Goal: Information Seeking & Learning: Learn about a topic

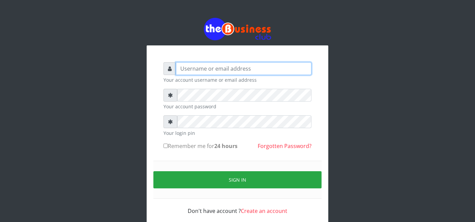
click at [276, 63] on input "text" at bounding box center [243, 68] width 135 height 13
type input "father"
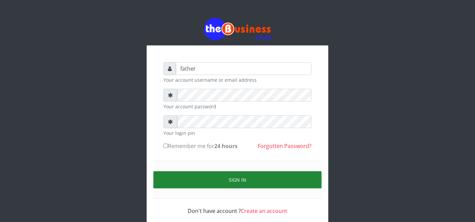
click at [223, 178] on button "Sign in" at bounding box center [237, 179] width 168 height 17
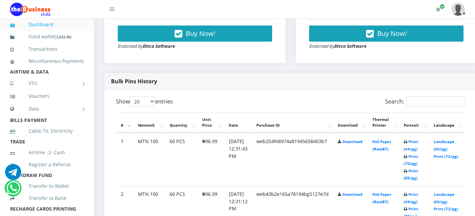
scroll to position [299, 0]
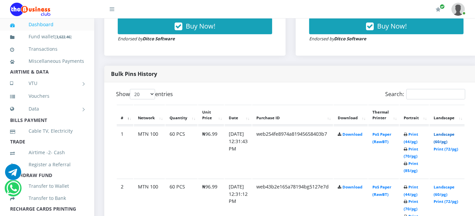
click at [442, 134] on link "Landscape (60/pg)" at bounding box center [443, 138] width 21 height 12
click at [451, 187] on link "Landscape (60/pg)" at bounding box center [443, 191] width 21 height 12
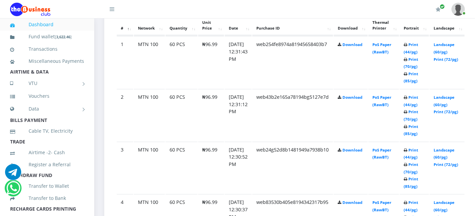
scroll to position [403, 0]
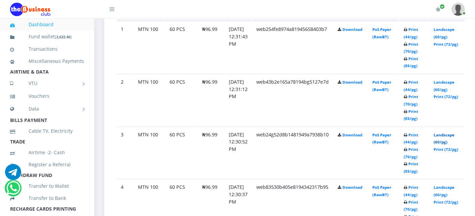
click at [451, 133] on link "Landscape (60/pg)" at bounding box center [443, 138] width 21 height 12
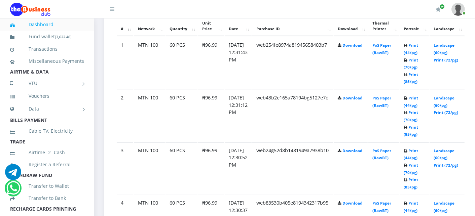
scroll to position [403, 0]
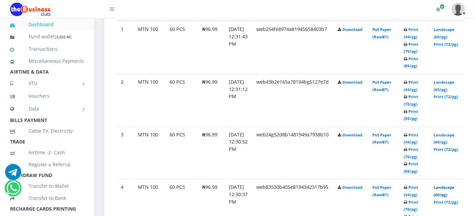
click at [452, 186] on link "Landscape (60/pg)" at bounding box center [443, 191] width 21 height 12
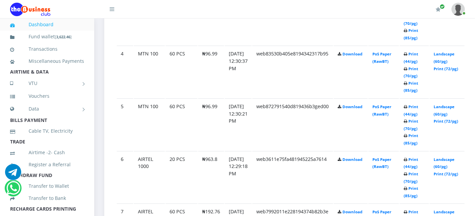
scroll to position [552, 0]
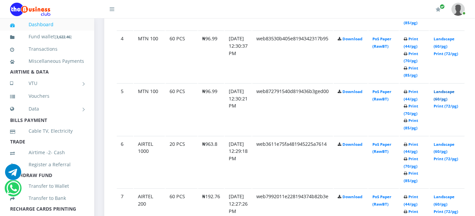
click at [451, 90] on link "Landscape (60/pg)" at bounding box center [443, 95] width 21 height 12
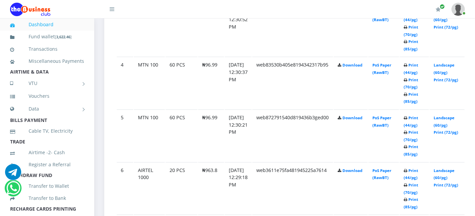
scroll to position [552, 0]
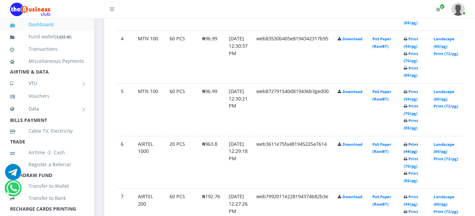
click at [418, 142] on link "Print (44/pg)" at bounding box center [410, 148] width 14 height 12
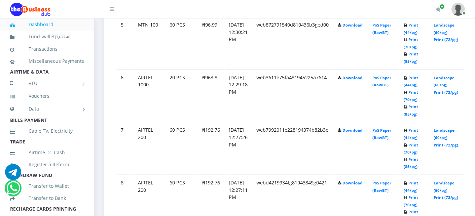
scroll to position [627, 0]
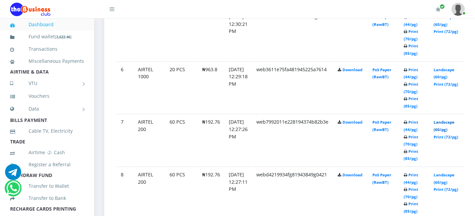
click at [454, 120] on link "Landscape (60/pg)" at bounding box center [443, 126] width 21 height 12
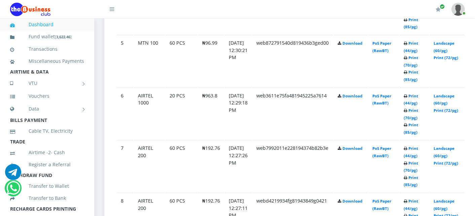
scroll to position [627, 0]
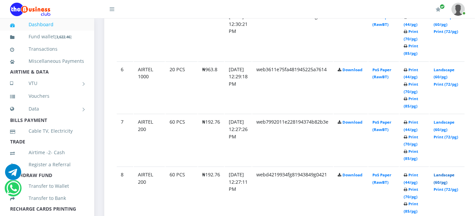
click at [445, 172] on link "Landscape (60/pg)" at bounding box center [443, 178] width 21 height 12
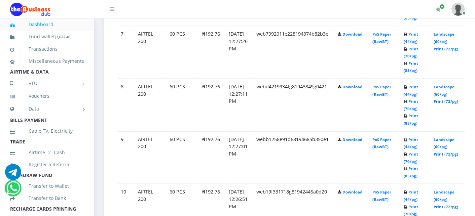
scroll to position [716, 0]
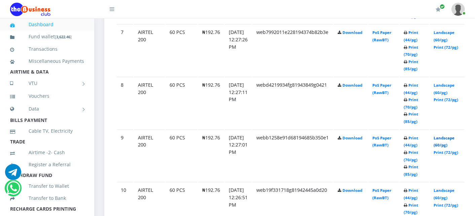
click at [449, 135] on link "Landscape (60/pg)" at bounding box center [443, 141] width 21 height 12
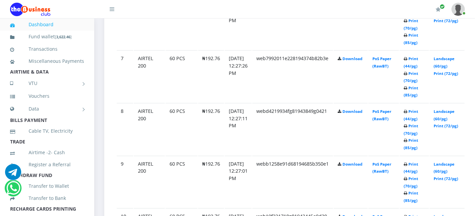
scroll to position [716, 0]
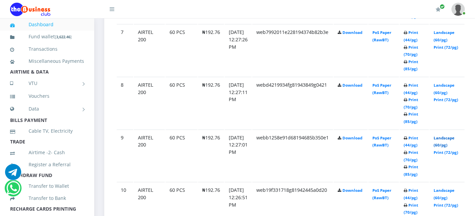
click at [454, 136] on link "Landscape (60/pg)" at bounding box center [443, 141] width 21 height 12
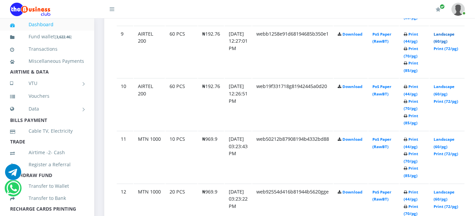
scroll to position [821, 0]
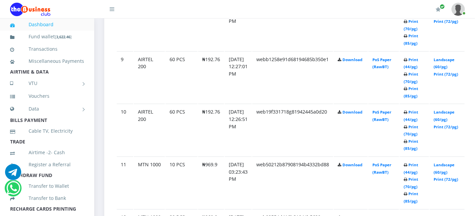
scroll to position [821, 0]
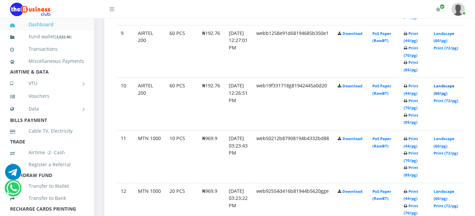
click at [454, 84] on link "Landscape (60/pg)" at bounding box center [443, 89] width 21 height 12
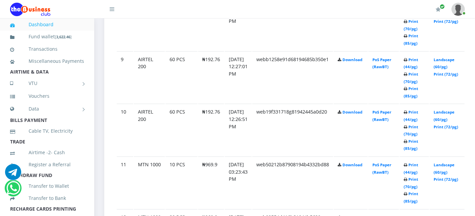
scroll to position [821, 0]
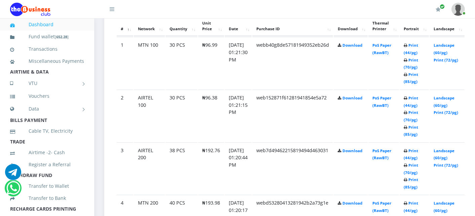
scroll to position [372, 0]
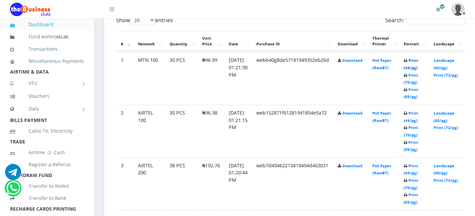
click at [418, 60] on link "Print (44/pg)" at bounding box center [410, 64] width 14 height 12
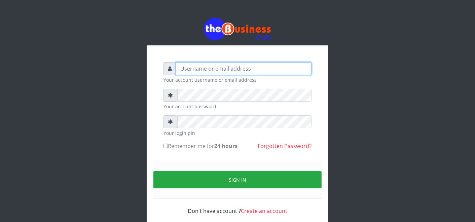
click at [207, 71] on input "text" at bounding box center [243, 68] width 135 height 13
type input "t"
type input "father"
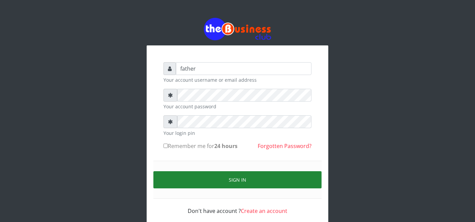
click at [226, 178] on button "Sign in" at bounding box center [237, 179] width 168 height 17
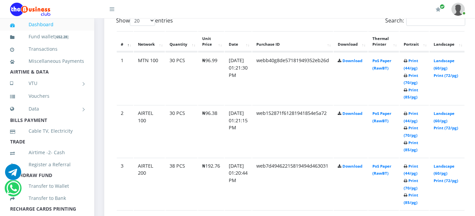
scroll to position [373, 0]
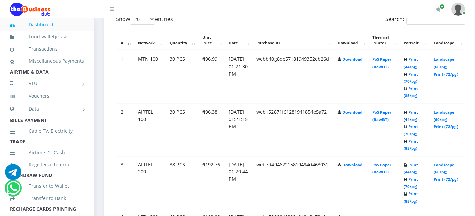
click at [418, 112] on link "Print (44/pg)" at bounding box center [410, 116] width 14 height 12
click at [418, 163] on link "Print (44/pg)" at bounding box center [410, 168] width 14 height 12
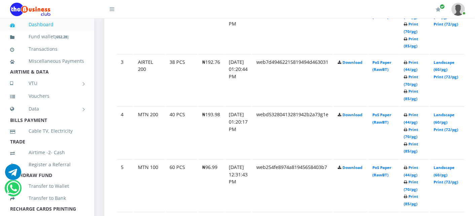
scroll to position [478, 0]
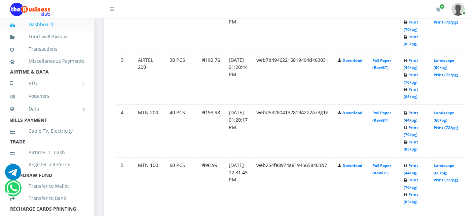
click at [418, 110] on link "Print (44/pg)" at bounding box center [410, 116] width 14 height 12
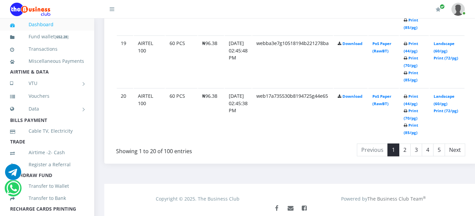
scroll to position [1362, 0]
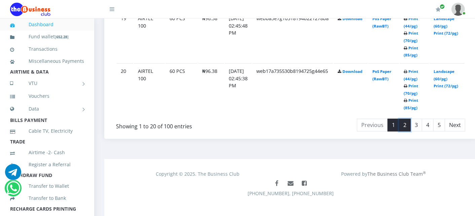
click at [410, 119] on link "2" at bounding box center [405, 125] width 12 height 13
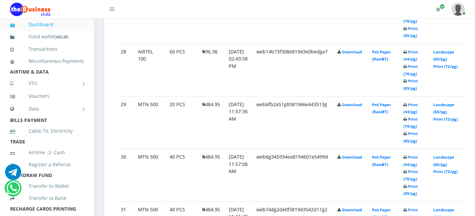
scroll to position [735, 0]
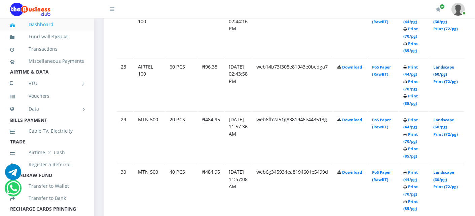
click at [451, 65] on link "Landscape (60/pg)" at bounding box center [443, 71] width 21 height 12
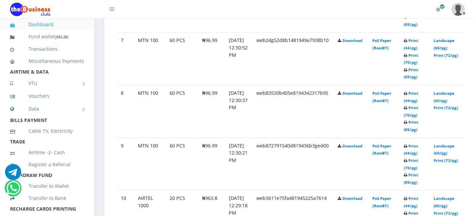
scroll to position [735, 0]
